Goal: Task Accomplishment & Management: Use online tool/utility

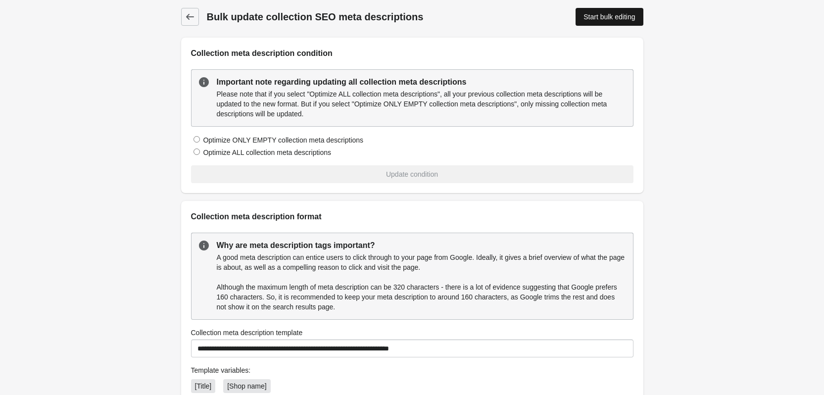
click at [624, 17] on div "Start bulk editing" at bounding box center [609, 17] width 51 height 8
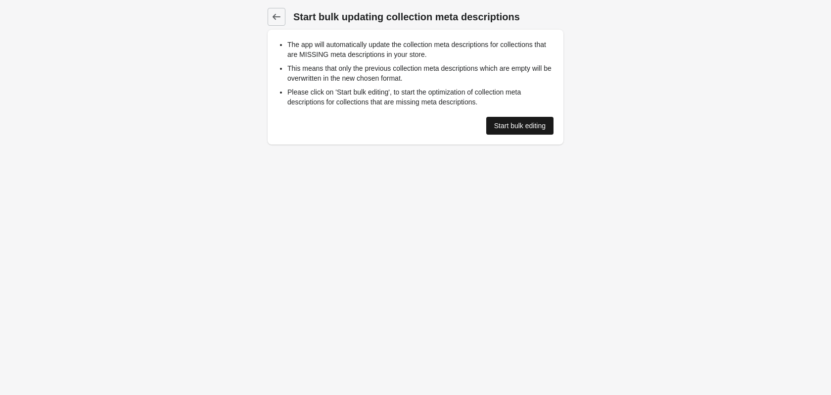
click at [520, 127] on div "Start bulk editing" at bounding box center [519, 126] width 51 height 8
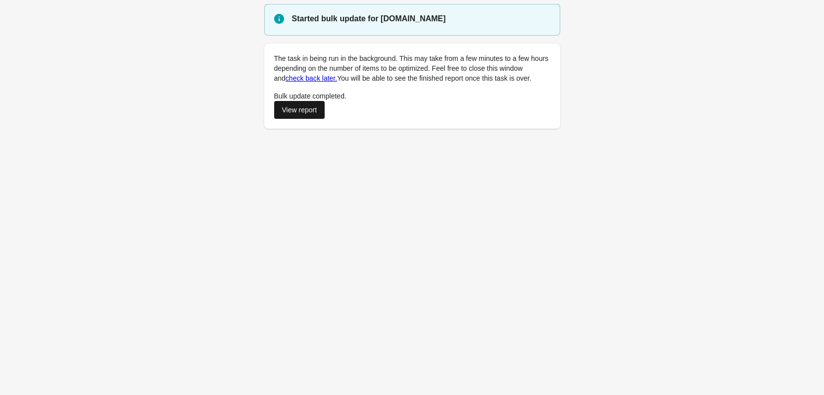
click at [302, 110] on div "View report" at bounding box center [299, 110] width 35 height 8
